Goal: Information Seeking & Learning: Find specific fact

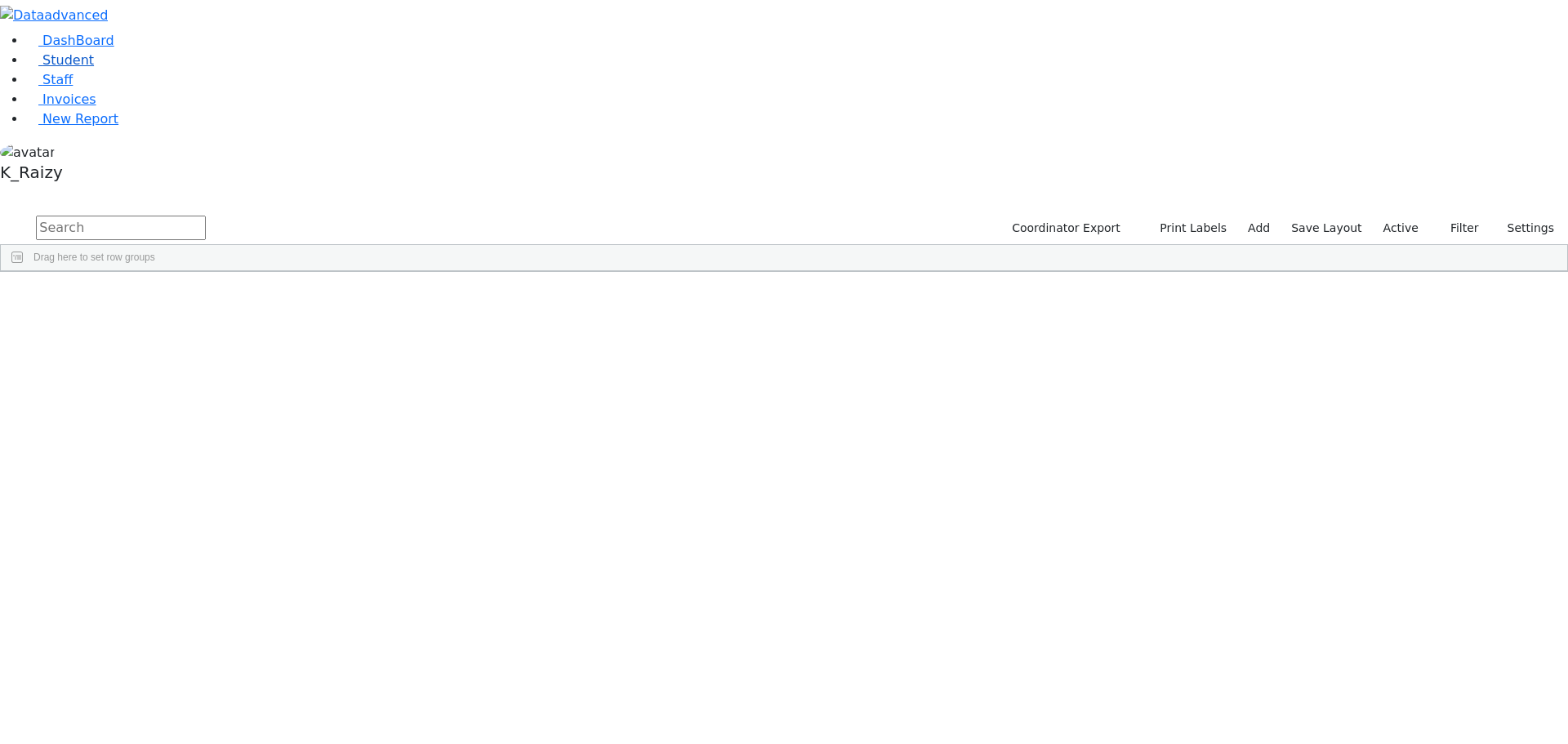
click at [94, 67] on link "Student" at bounding box center [60, 60] width 67 height 16
click at [206, 215] on input "text" at bounding box center [121, 228] width 170 height 24
click at [189, 389] on div "Hass" at bounding box center [140, 401] width 96 height 22
drag, startPoint x: 288, startPoint y: 76, endPoint x: 155, endPoint y: 77, distance: 133.0
click at [155, 77] on div "DashBoard Student Staff Invoices New Report 11" at bounding box center [784, 189] width 1568 height 377
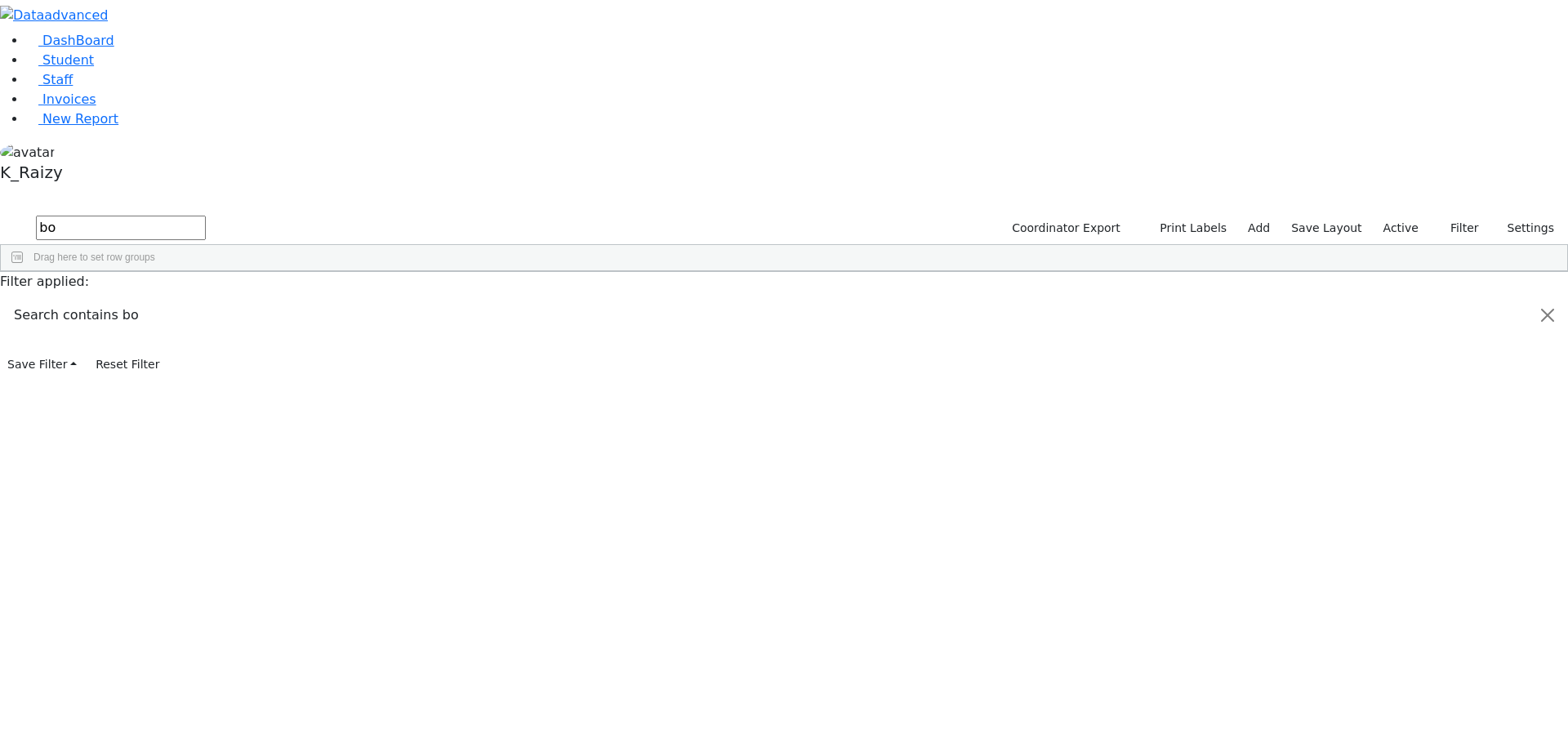
type input "bo"
click at [94, 67] on link "Student" at bounding box center [60, 60] width 67 height 16
click at [1397, 215] on label "Active" at bounding box center [1401, 228] width 50 height 25
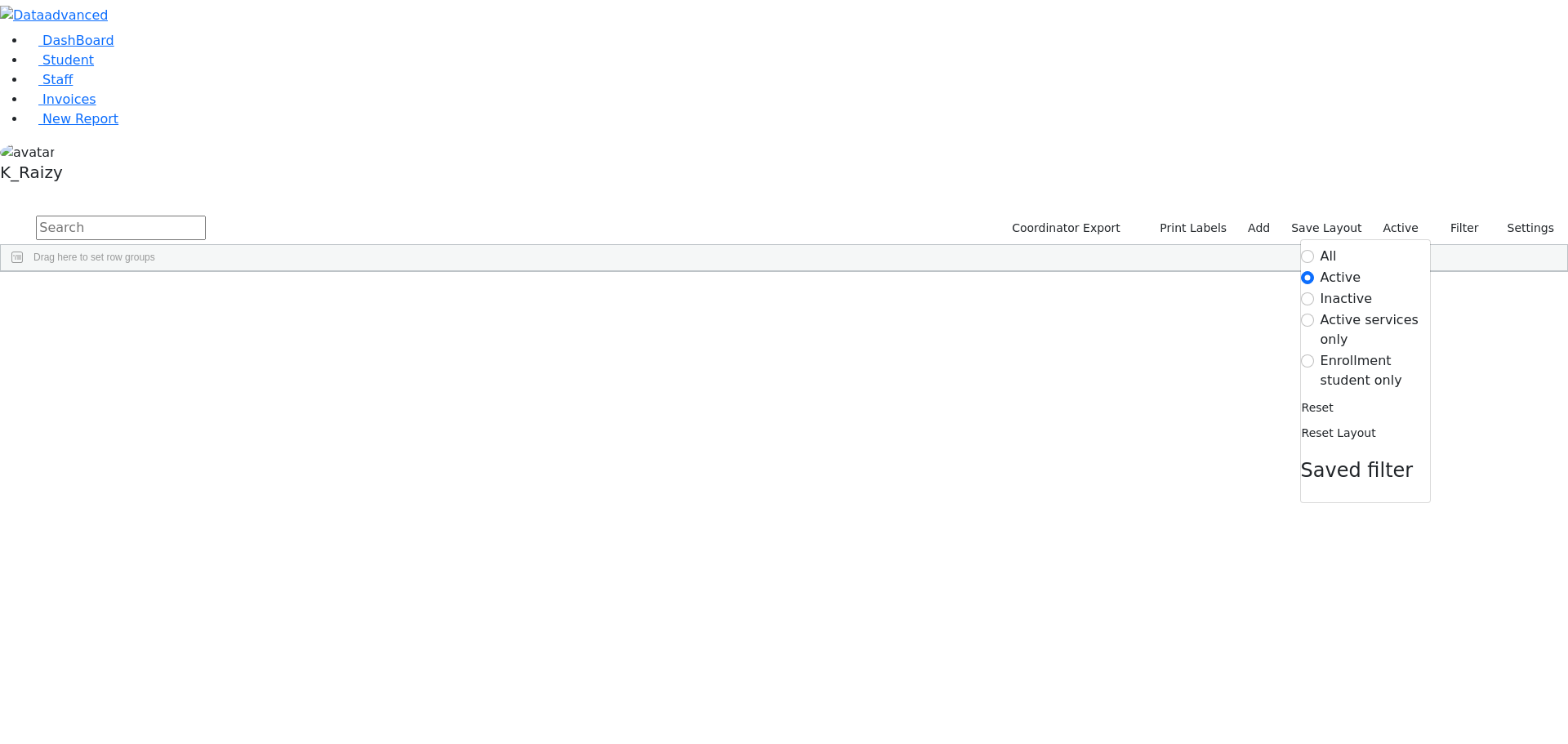
click at [1373, 351] on label "Enrollment student only" at bounding box center [1375, 370] width 110 height 39
click at [1314, 355] on input "Enrollment student only" at bounding box center [1307, 361] width 13 height 13
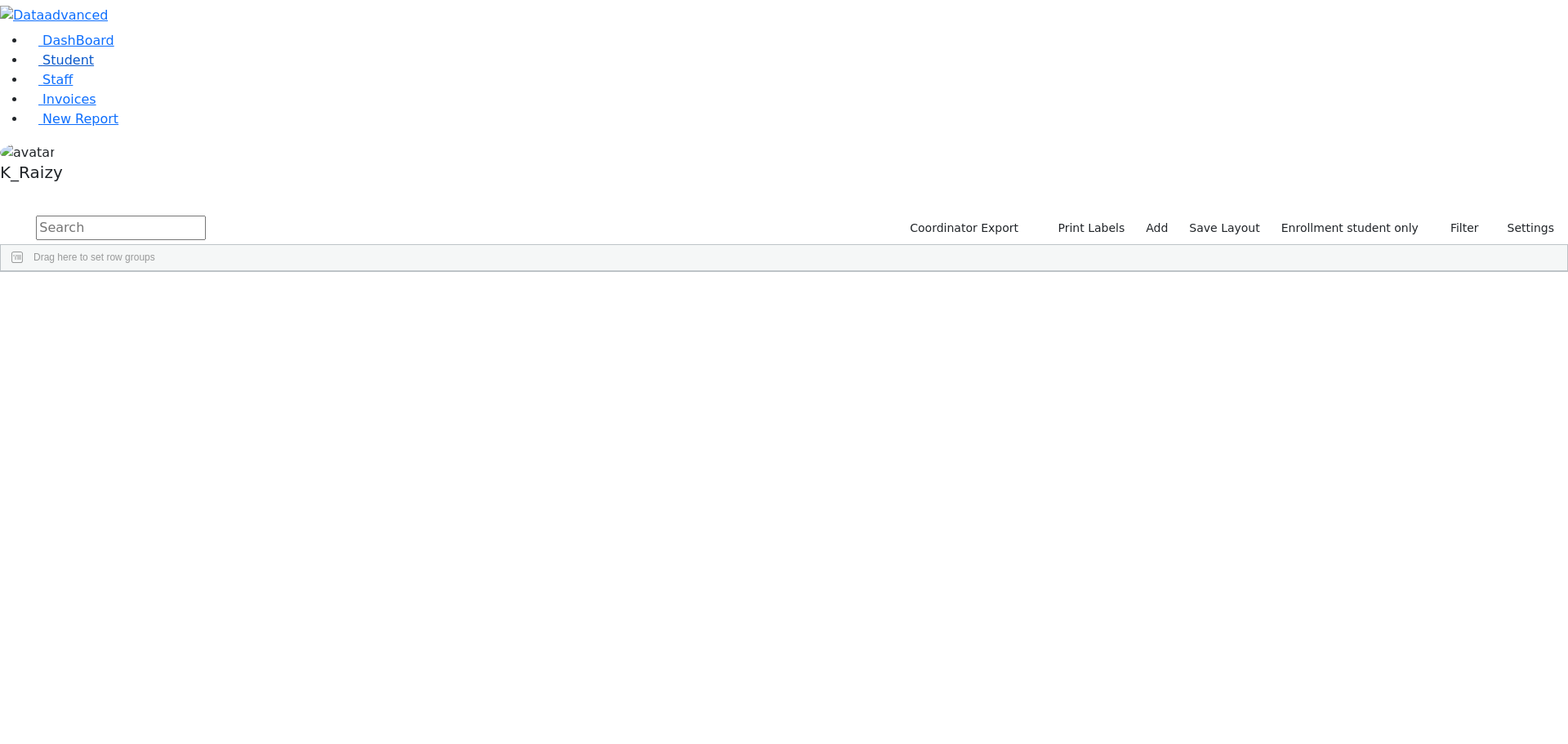
click at [87, 67] on link "Student" at bounding box center [60, 60] width 67 height 16
click at [206, 215] on input "text" at bounding box center [121, 228] width 170 height 24
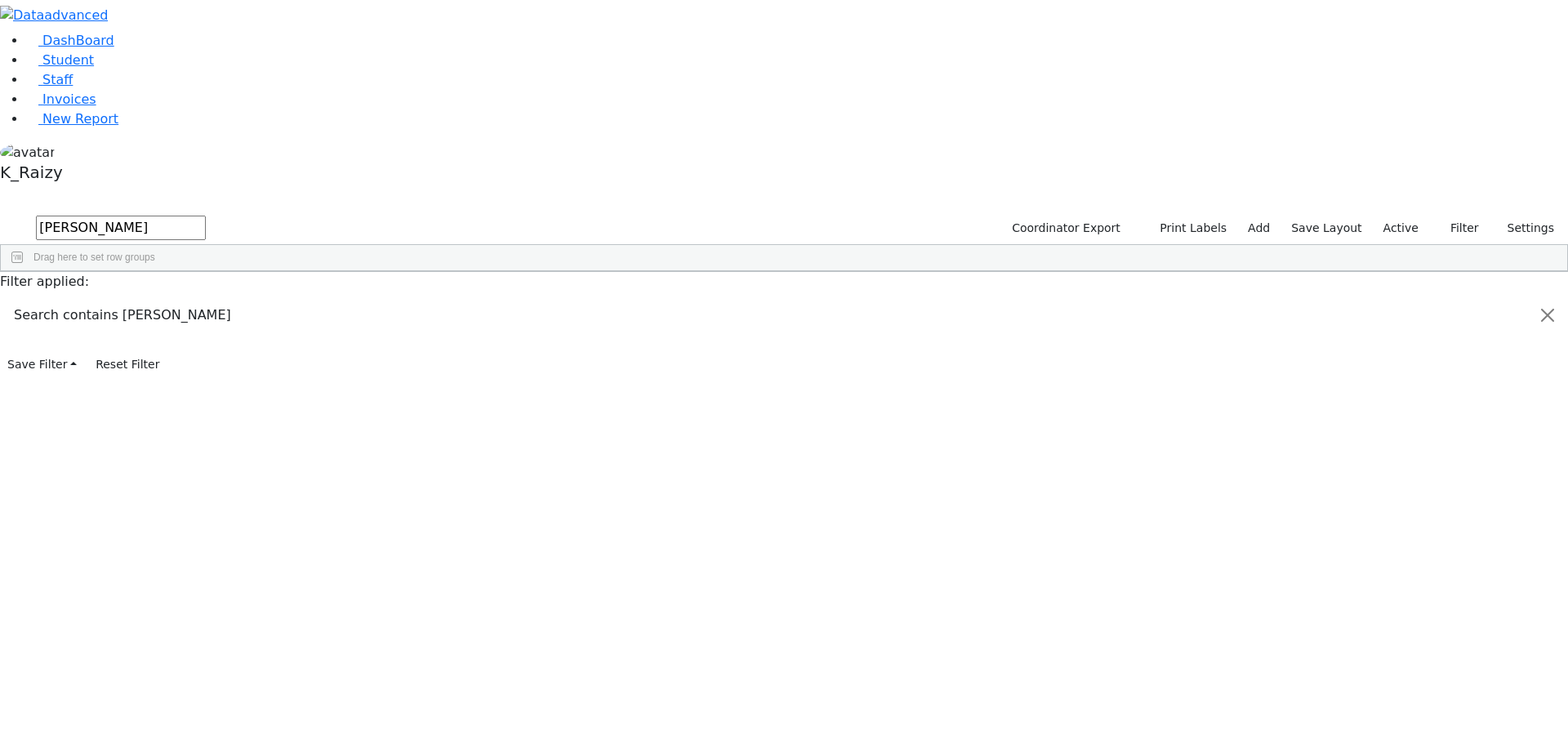
type input "jacob"
click at [285, 710] on div "[DEMOGRAPHIC_DATA]" at bounding box center [236, 722] width 96 height 22
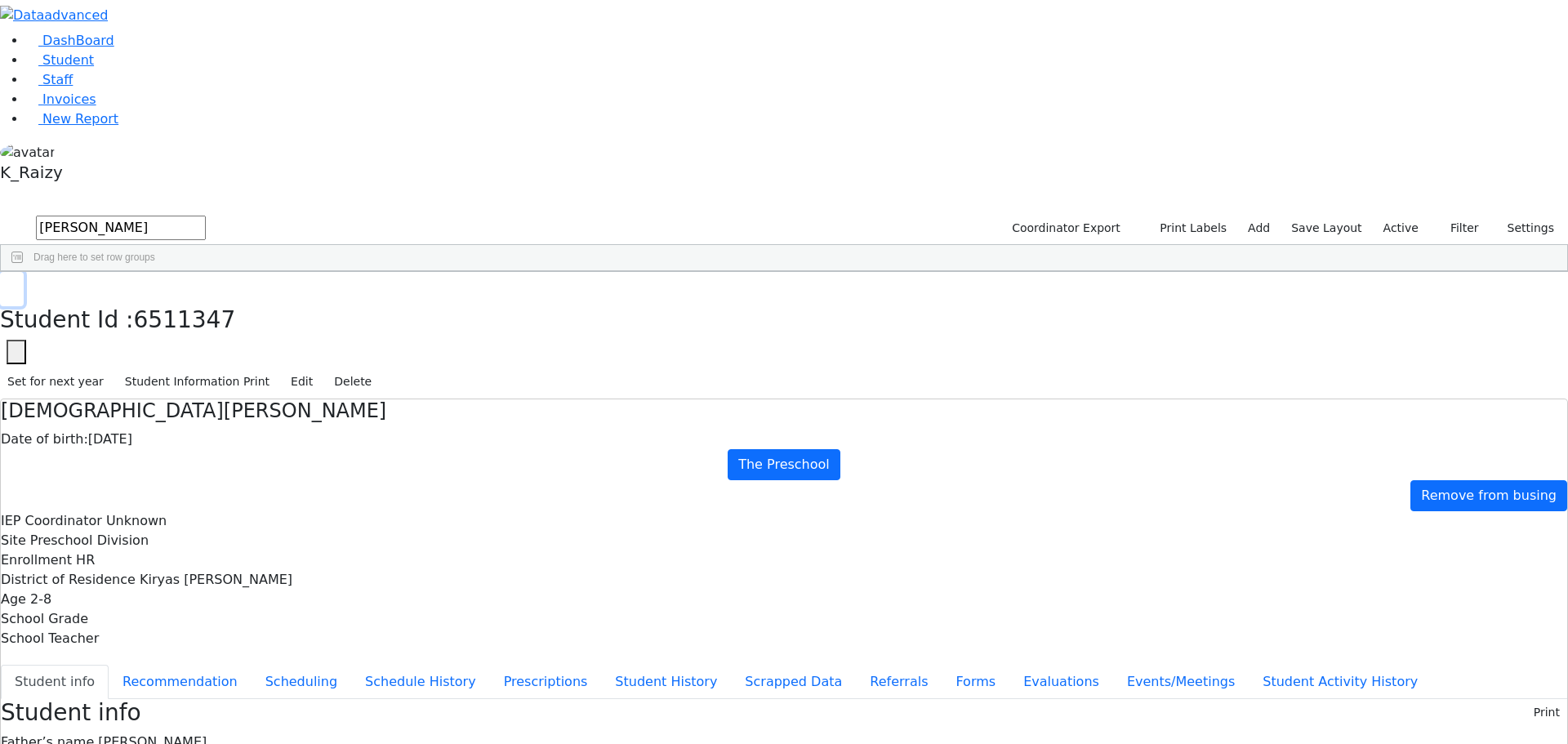
drag, startPoint x: 317, startPoint y: 21, endPoint x: 808, endPoint y: 41, distance: 491.4
click at [23, 272] on button "button" at bounding box center [11, 289] width 23 height 35
click at [1416, 215] on label "Active" at bounding box center [1401, 228] width 50 height 25
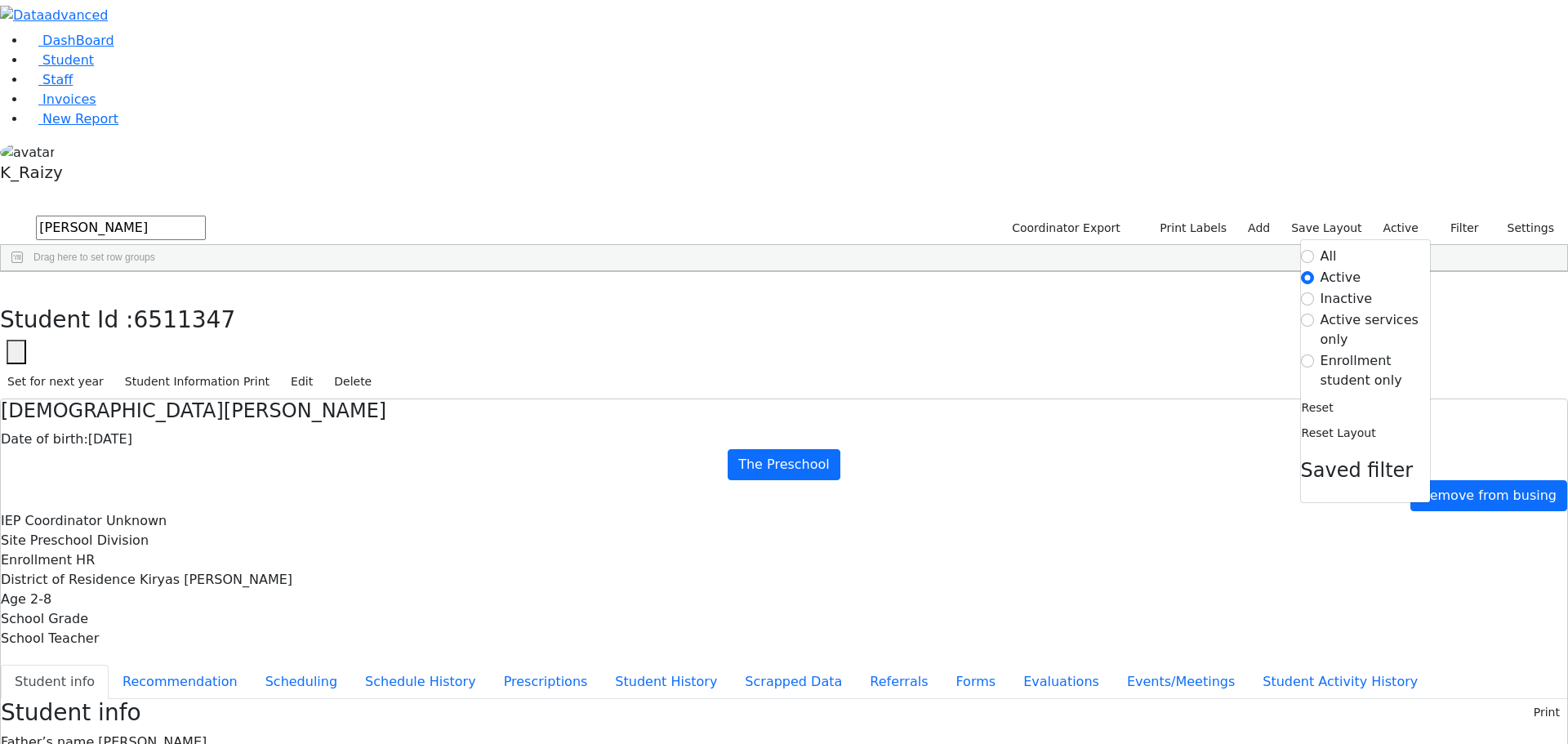
click at [1359, 247] on form "All Active Inactive Active services only Enrollment student only" at bounding box center [1365, 318] width 129 height 144
click at [1347, 351] on label "Enrollment student only" at bounding box center [1375, 370] width 110 height 39
click at [1314, 355] on input "Enrollment student only" at bounding box center [1307, 361] width 13 height 13
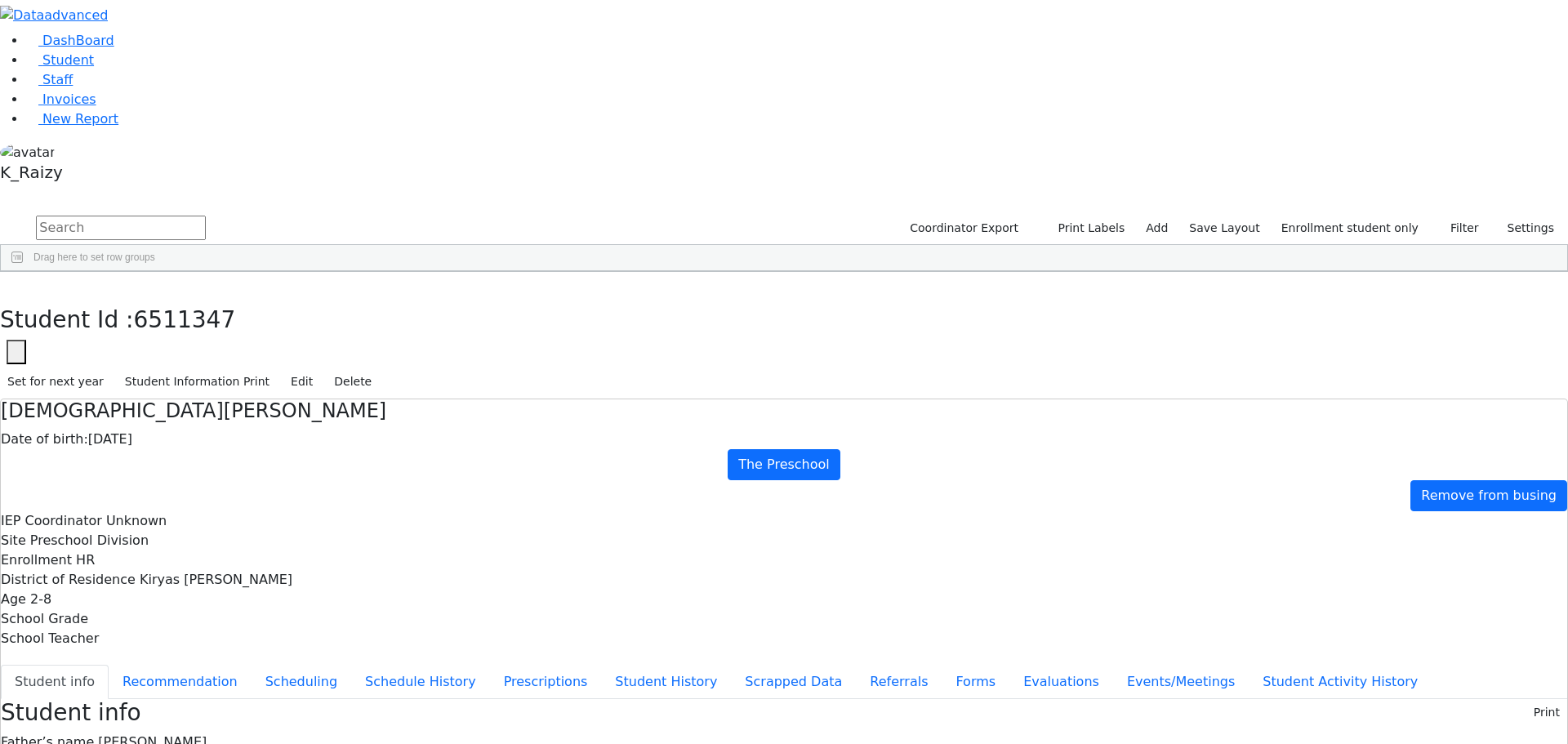
click at [189, 413] on div "[PERSON_NAME]" at bounding box center [140, 424] width 96 height 22
click at [23, 272] on button "button" at bounding box center [11, 289] width 23 height 35
click at [189, 595] on div "[PERSON_NAME]" at bounding box center [140, 606] width 96 height 22
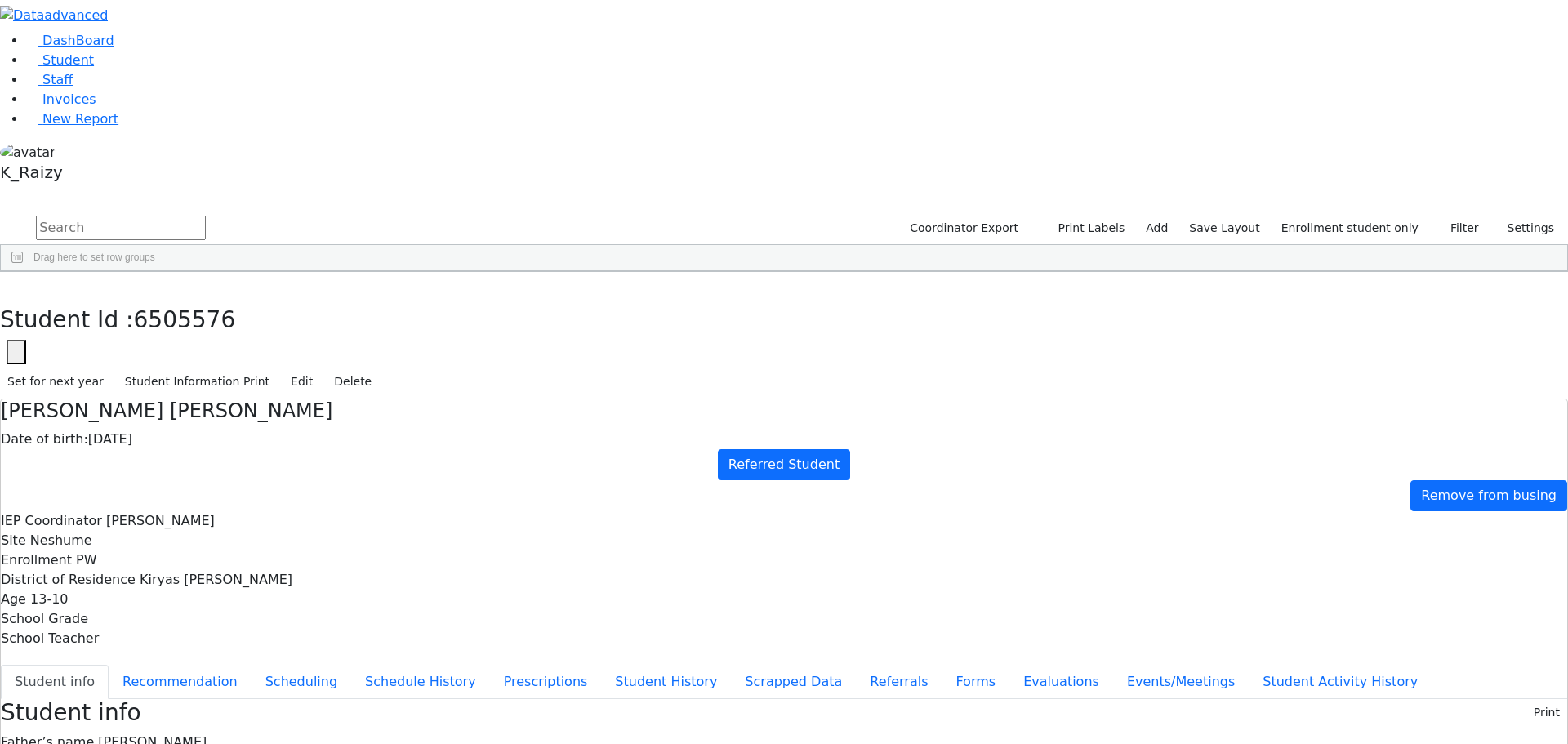
click at [189, 595] on div "[PERSON_NAME]" at bounding box center [140, 606] width 96 height 22
click at [1009, 665] on button "Evaluations" at bounding box center [1061, 683] width 104 height 35
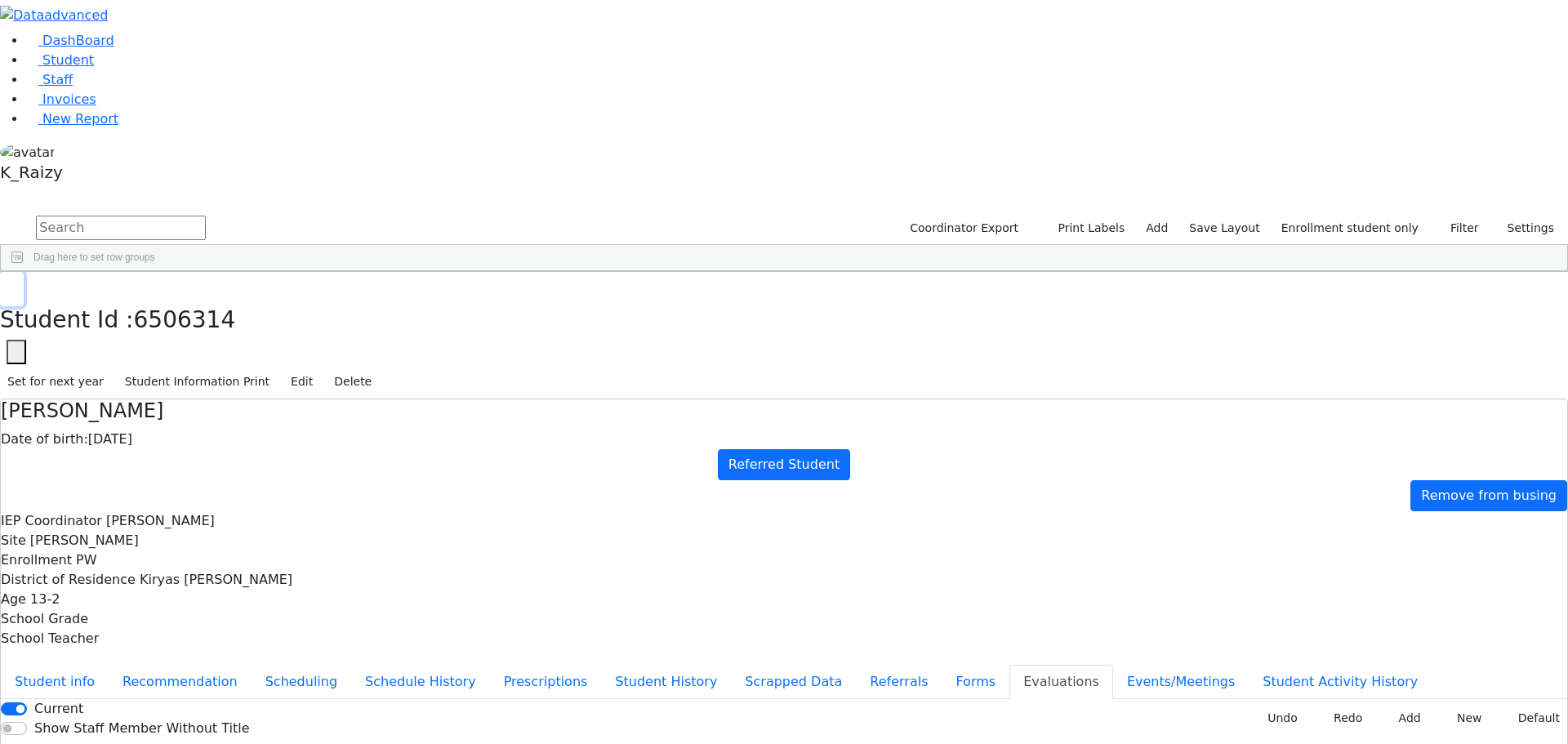
click at [23, 272] on button "button" at bounding box center [11, 289] width 23 height 35
click at [194, 413] on div "[PERSON_NAME]" at bounding box center [145, 424] width 95 height 22
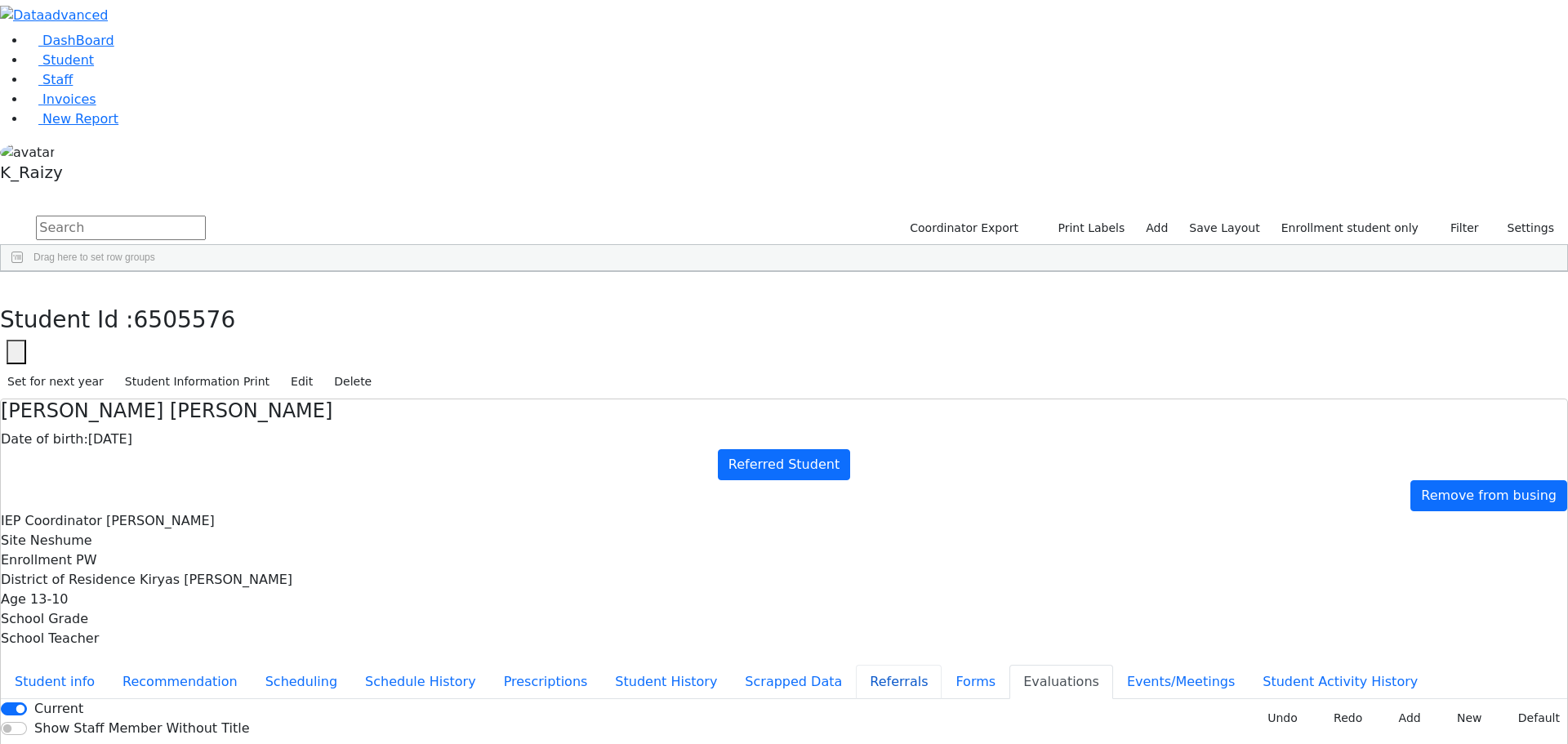
click at [856, 665] on button "Referrals" at bounding box center [899, 683] width 86 height 35
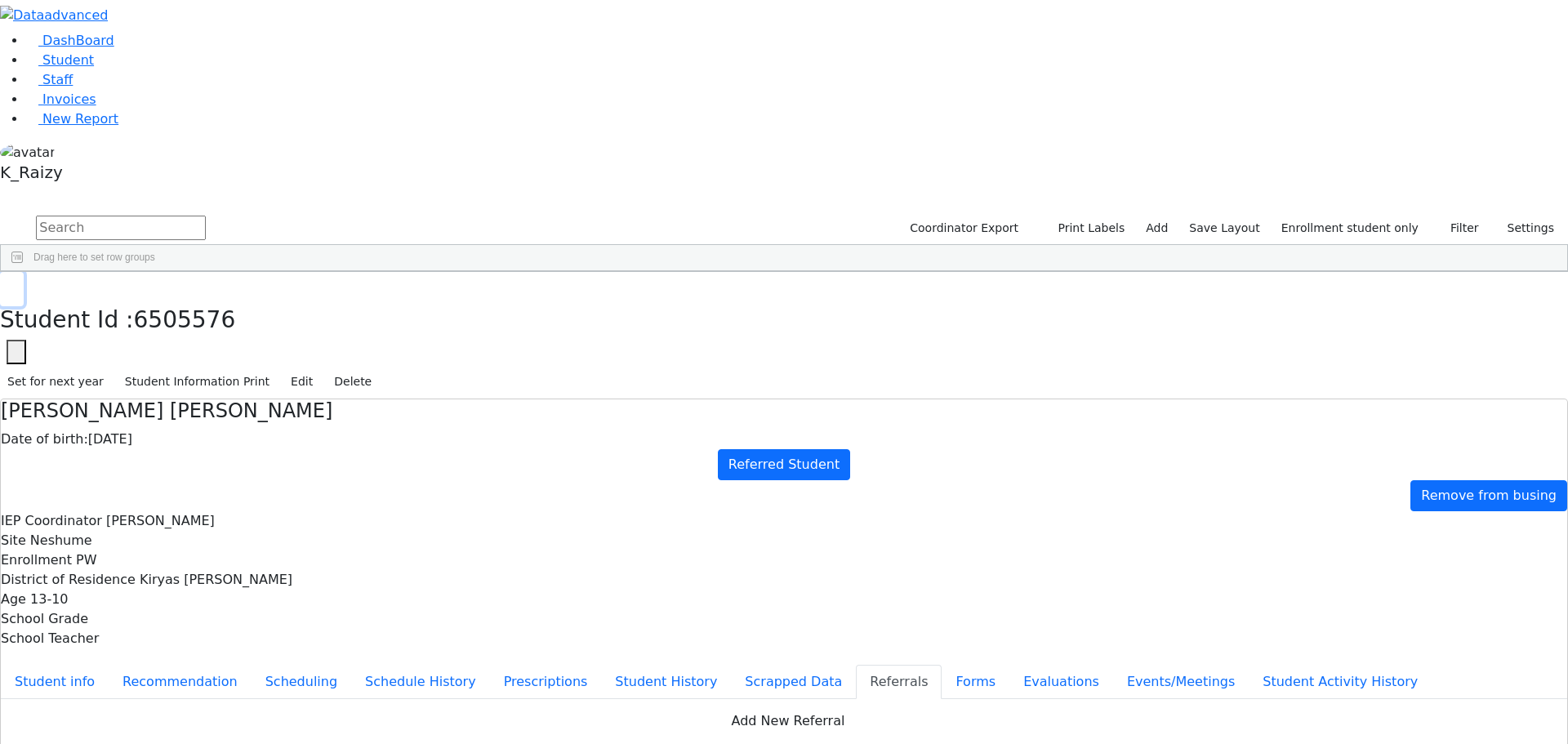
click at [7, 285] on use "button" at bounding box center [7, 285] width 0 height 0
click at [194, 595] on div "[PERSON_NAME]" at bounding box center [145, 606] width 95 height 22
click at [109, 665] on button "Student info" at bounding box center [54, 683] width 108 height 35
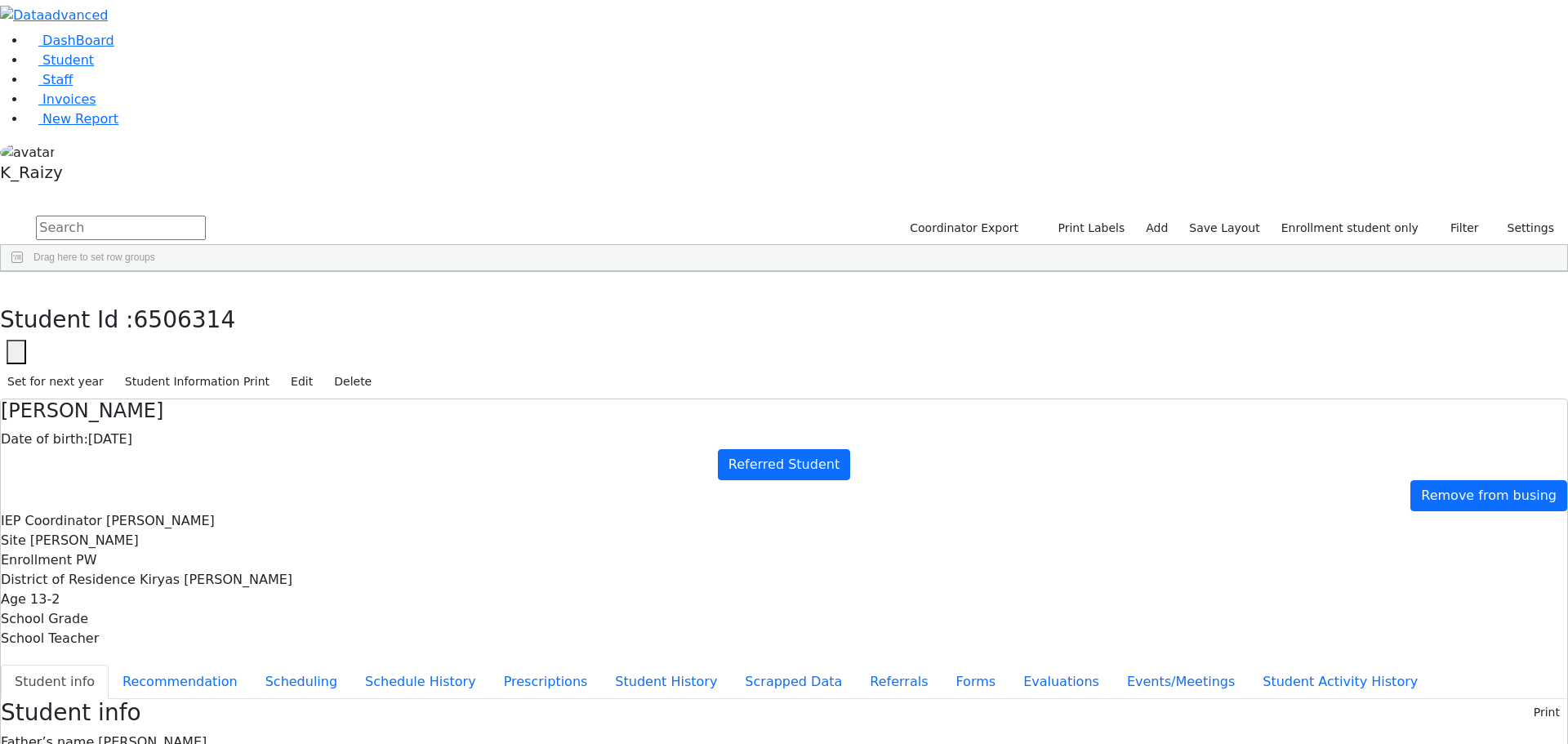
drag, startPoint x: 1259, startPoint y: 257, endPoint x: 1270, endPoint y: 292, distance: 36.7
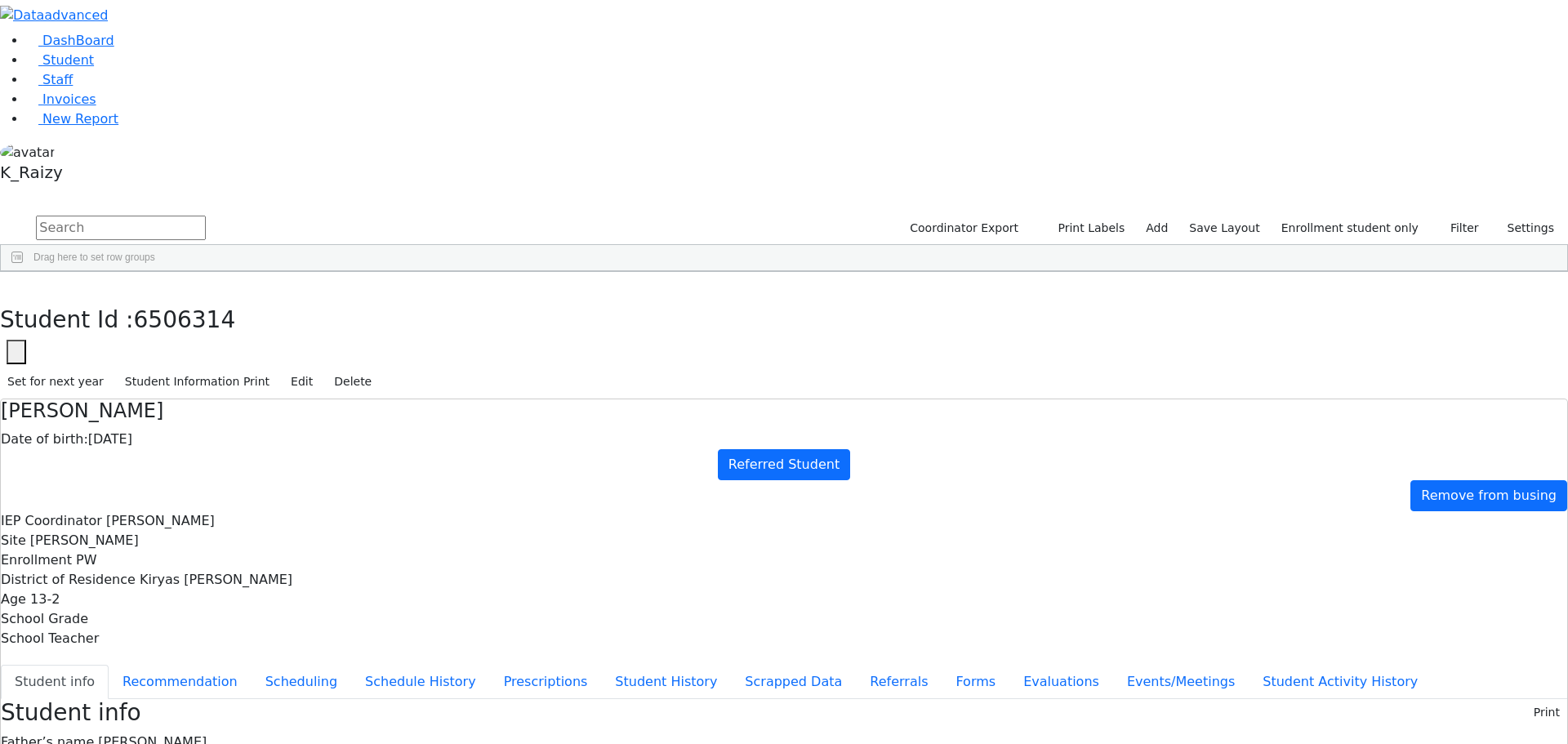
drag, startPoint x: 1151, startPoint y: 229, endPoint x: 1175, endPoint y: 277, distance: 53.7
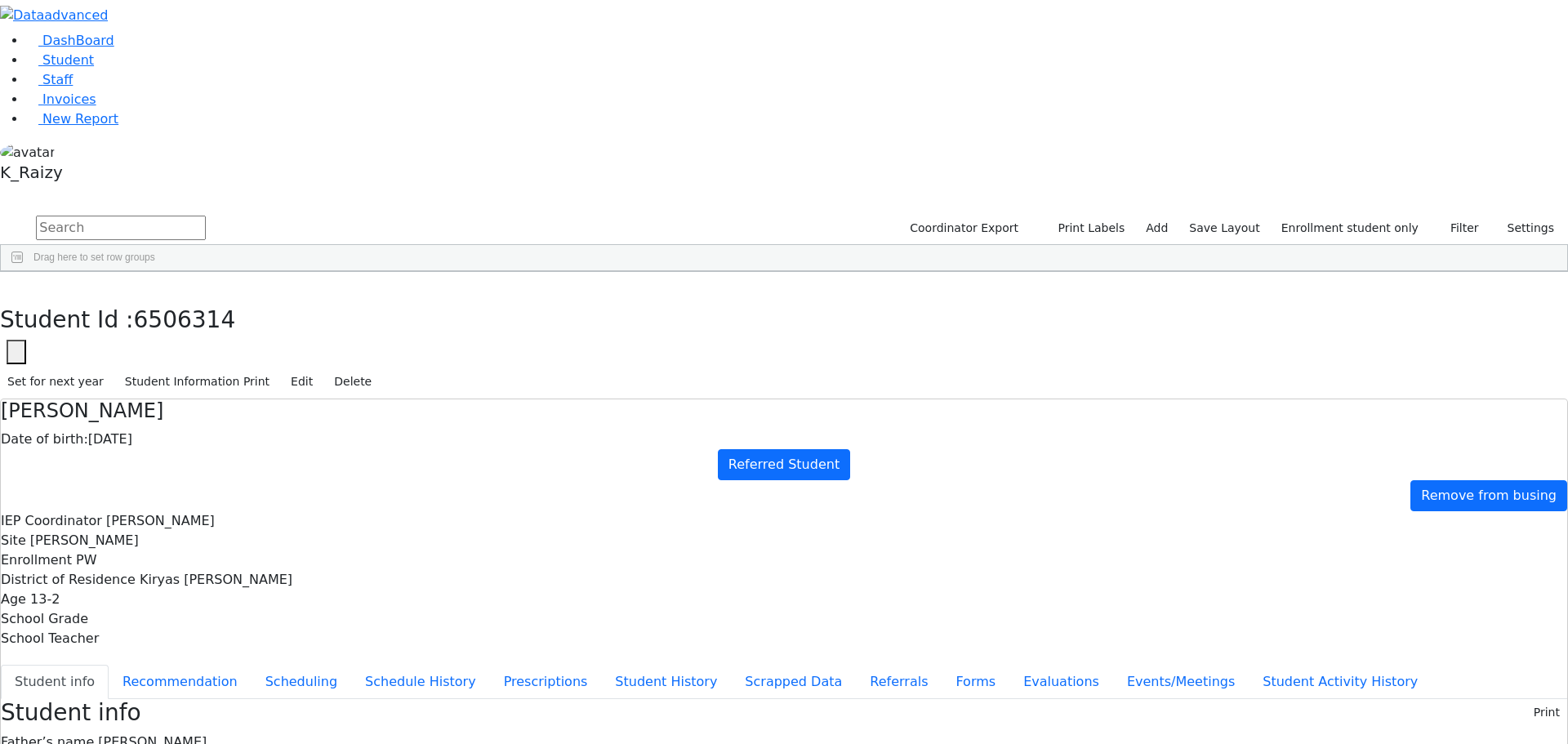
drag, startPoint x: 1145, startPoint y: 236, endPoint x: 1183, endPoint y: 319, distance: 91.3
